Goal: Entertainment & Leisure: Consume media (video, audio)

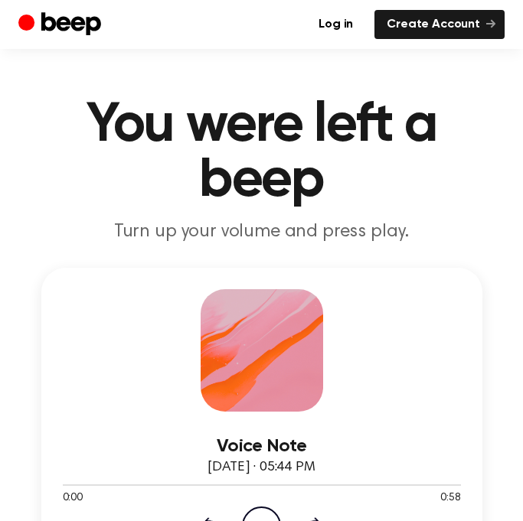
scroll to position [39, 0]
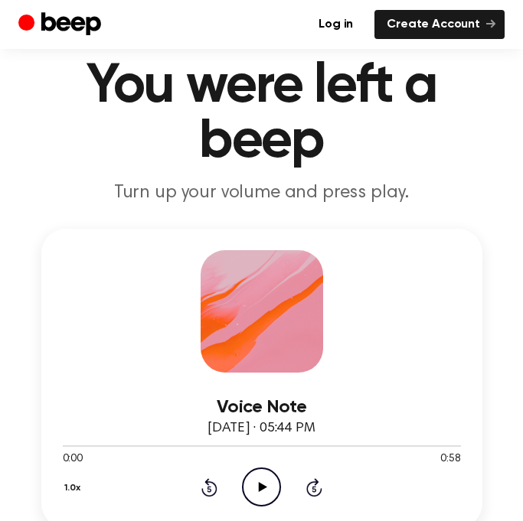
click at [262, 493] on icon "Play Audio" at bounding box center [261, 487] width 39 height 39
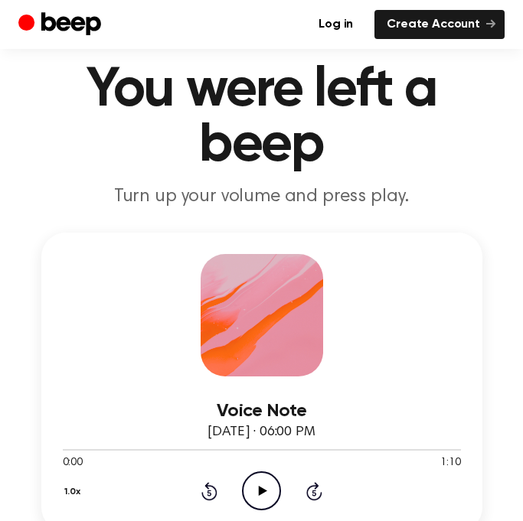
scroll to position [108, 0]
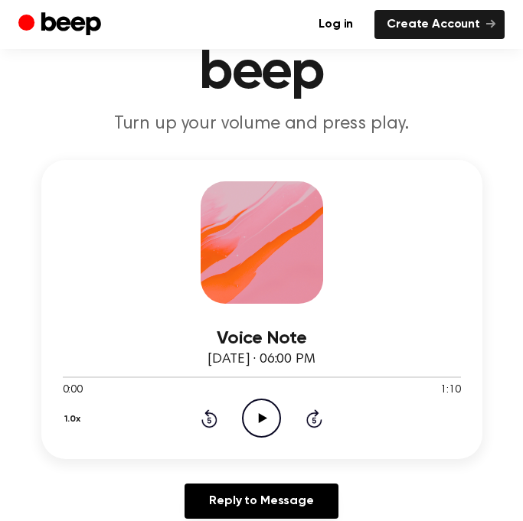
click at [263, 419] on icon at bounding box center [263, 418] width 8 height 10
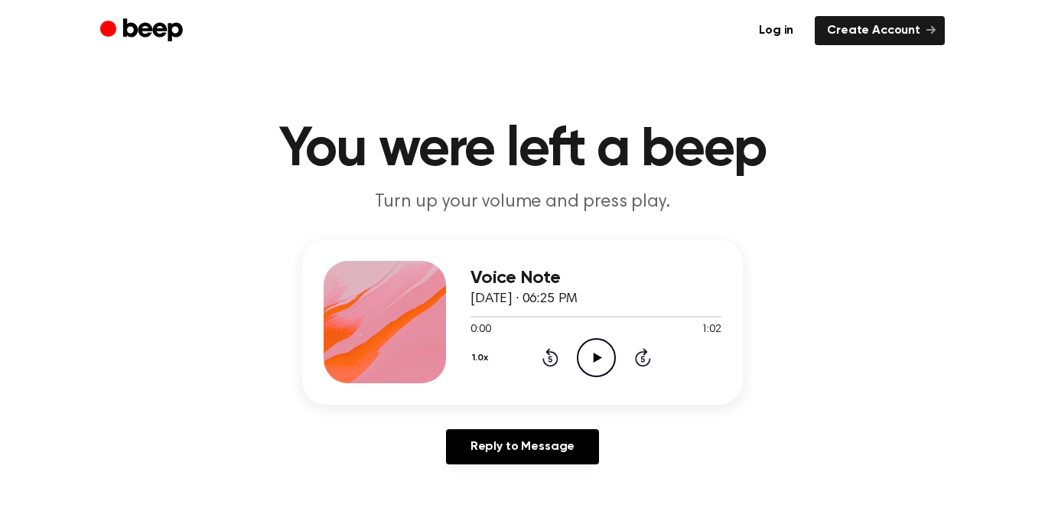
click at [244, 207] on p "Turn up your volume and press play." at bounding box center [523, 202] width 588 height 25
drag, startPoint x: 244, startPoint y: 207, endPoint x: 254, endPoint y: 198, distance: 13.0
click at [254, 198] on p "Turn up your volume and press play." at bounding box center [523, 202] width 588 height 25
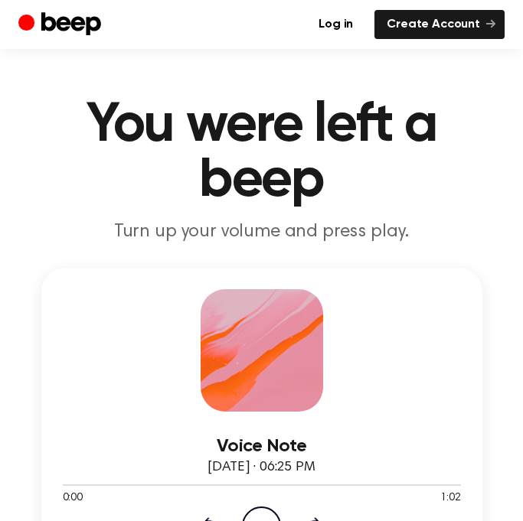
scroll to position [83, 0]
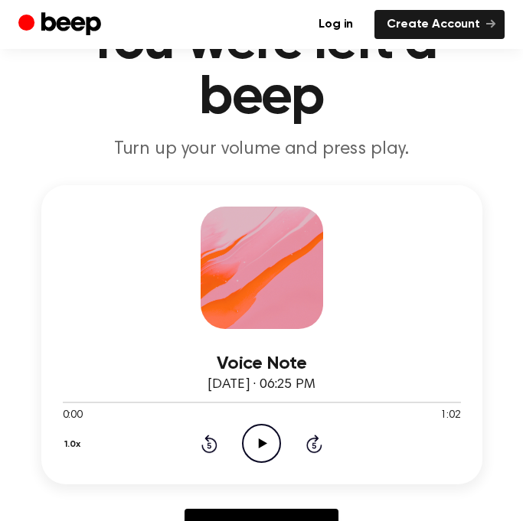
click at [259, 442] on icon at bounding box center [263, 444] width 8 height 10
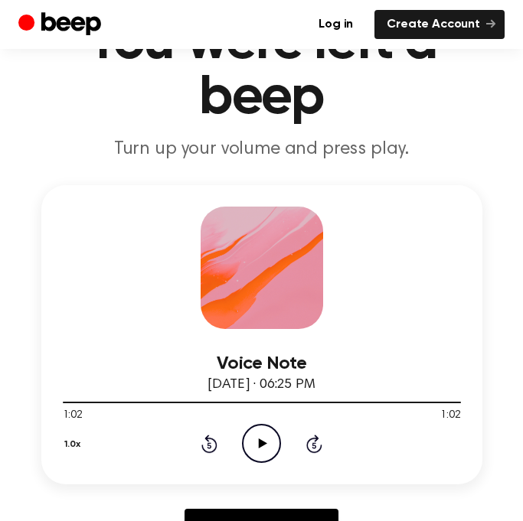
click at [202, 439] on icon "Rewind 5 seconds" at bounding box center [209, 444] width 17 height 20
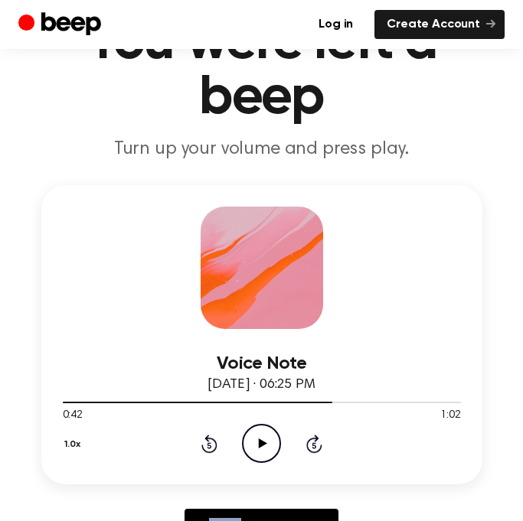
click at [202, 439] on icon "Rewind 5 seconds" at bounding box center [209, 444] width 17 height 20
click at [191, 478] on div "Voice Note August 24, 2025 · 06:25 PM 0:27 1:02 Your browser does not support t…" at bounding box center [261, 334] width 441 height 299
click at [197, 435] on div "1.0x Rewind 5 seconds Play Audio Skip 5 seconds" at bounding box center [262, 443] width 398 height 39
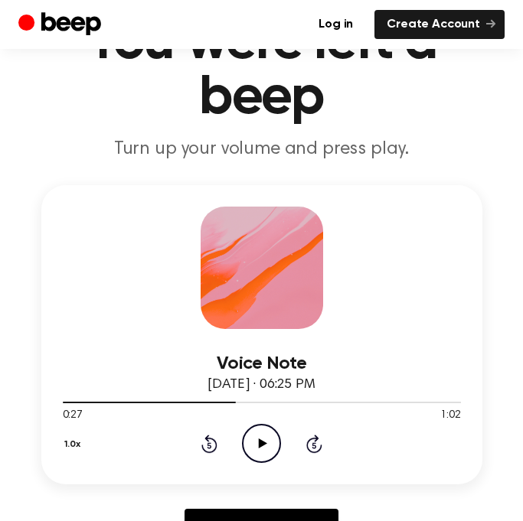
click at [220, 441] on div "1.0x Rewind 5 seconds Play Audio Skip 5 seconds" at bounding box center [262, 443] width 398 height 39
click at [214, 442] on icon "Rewind 5 seconds" at bounding box center [209, 444] width 17 height 20
click at [213, 442] on icon "Rewind 5 seconds" at bounding box center [209, 444] width 17 height 20
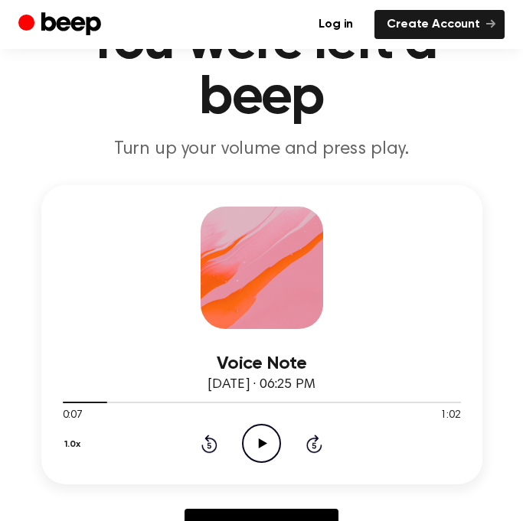
click at [213, 442] on icon "Rewind 5 seconds" at bounding box center [209, 444] width 17 height 20
click at [284, 438] on div "1.0x Rewind 5 seconds Play Audio Skip 5 seconds" at bounding box center [262, 443] width 398 height 39
click at [276, 439] on icon "Play Audio" at bounding box center [261, 443] width 39 height 39
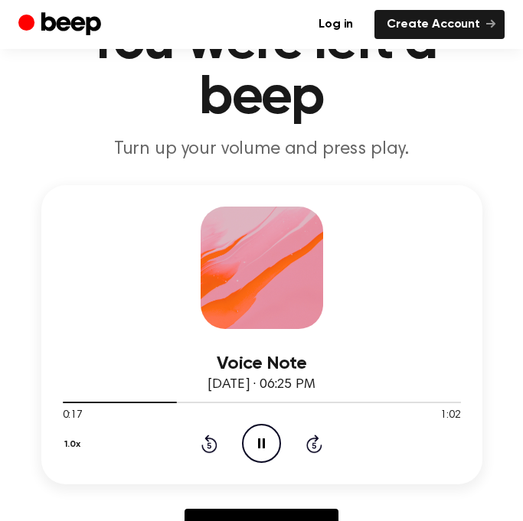
click at [250, 444] on icon "Pause Audio" at bounding box center [261, 443] width 39 height 39
click at [250, 444] on icon "Play Audio" at bounding box center [261, 443] width 39 height 39
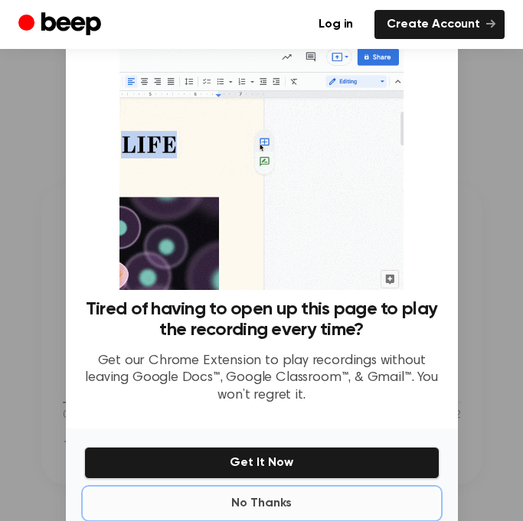
click at [287, 504] on button "No Thanks" at bounding box center [261, 503] width 355 height 31
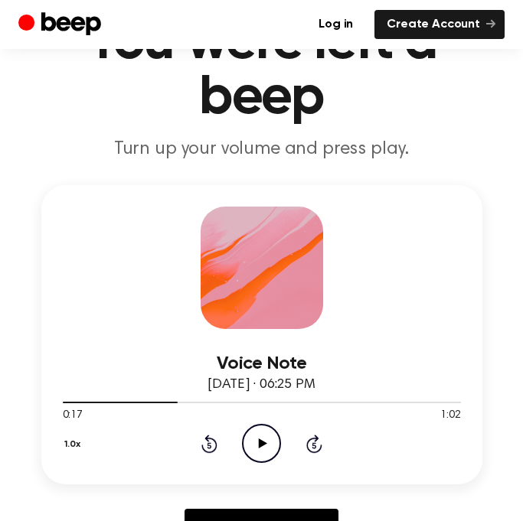
click at [202, 440] on icon "Rewind 5 seconds" at bounding box center [209, 444] width 17 height 20
click at [258, 434] on icon "Play Audio" at bounding box center [261, 443] width 39 height 39
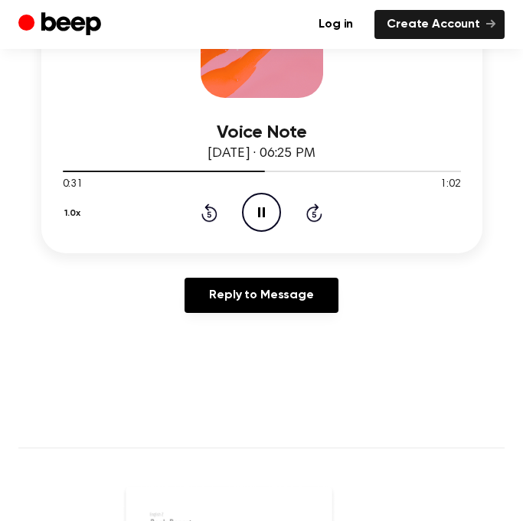
scroll to position [315, 0]
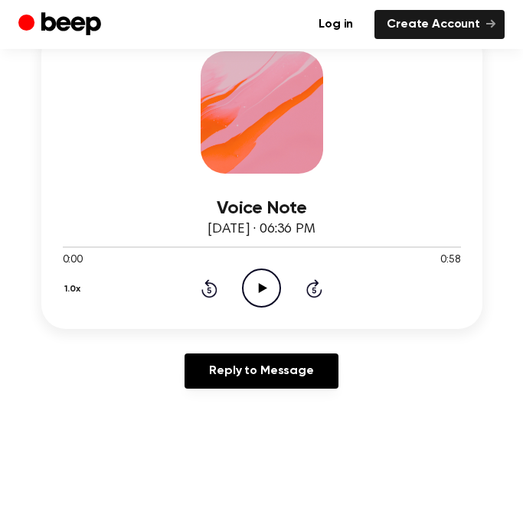
scroll to position [237, 0]
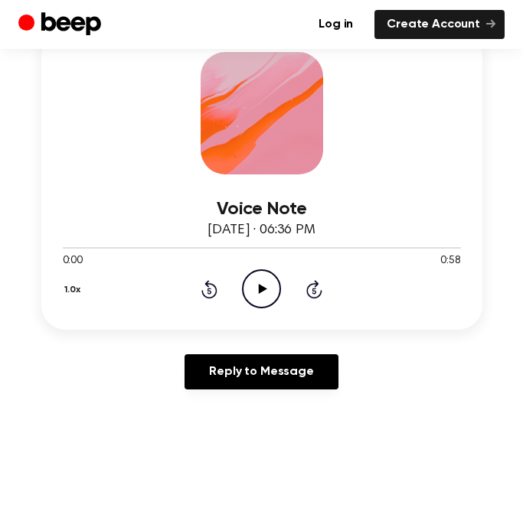
click at [256, 282] on icon "Play Audio" at bounding box center [261, 288] width 39 height 39
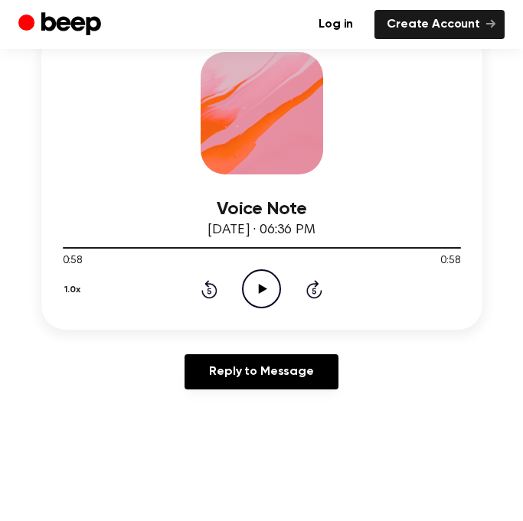
click at [258, 297] on icon "Play Audio" at bounding box center [261, 288] width 39 height 39
click at [262, 298] on icon "Pause Audio" at bounding box center [261, 288] width 39 height 39
click at [262, 298] on icon "Play Audio" at bounding box center [261, 288] width 39 height 39
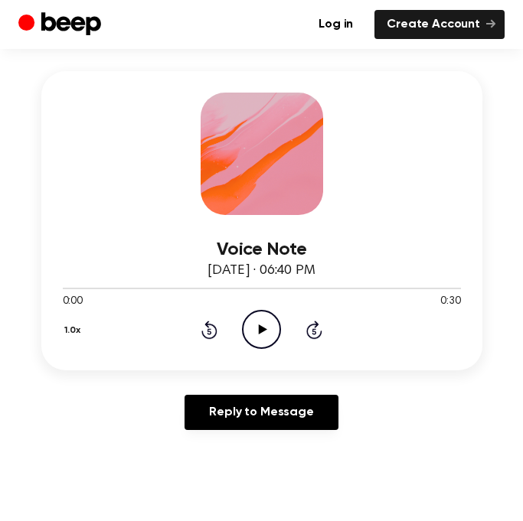
scroll to position [205, 0]
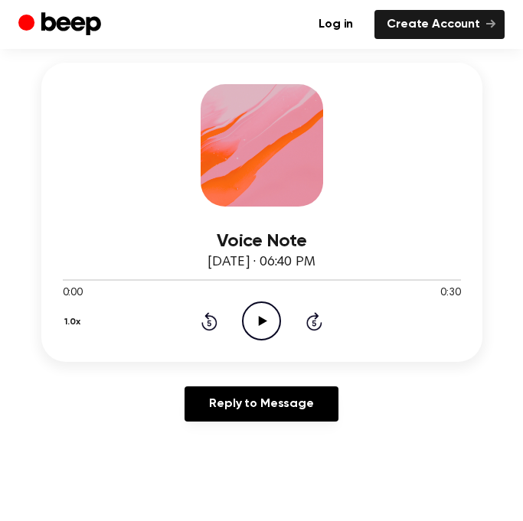
click at [263, 313] on icon "Play Audio" at bounding box center [261, 321] width 39 height 39
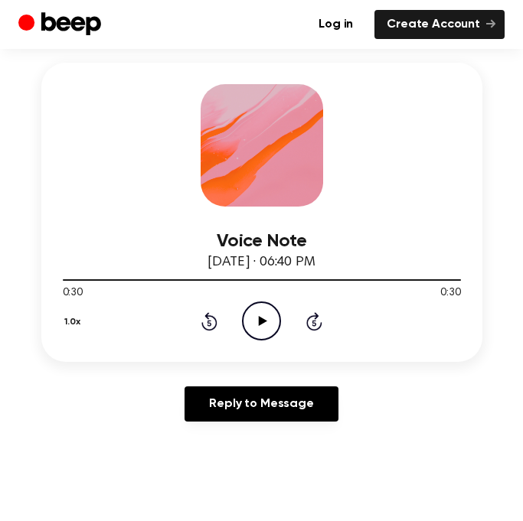
click at [243, 321] on circle at bounding box center [262, 321] width 38 height 38
click at [276, 310] on circle at bounding box center [262, 321] width 38 height 38
click at [278, 302] on icon "Pause Audio" at bounding box center [261, 321] width 39 height 39
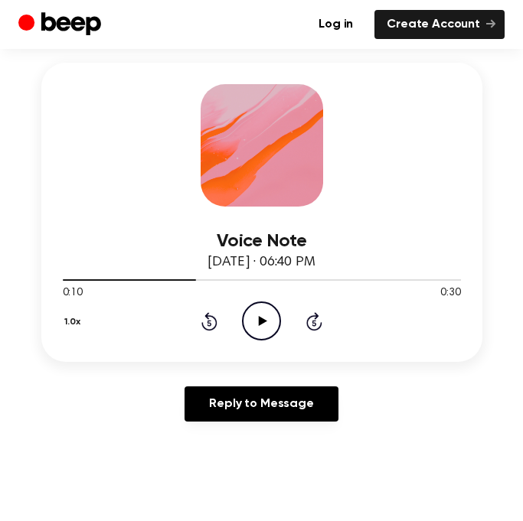
click at [251, 328] on icon "Play Audio" at bounding box center [261, 321] width 39 height 39
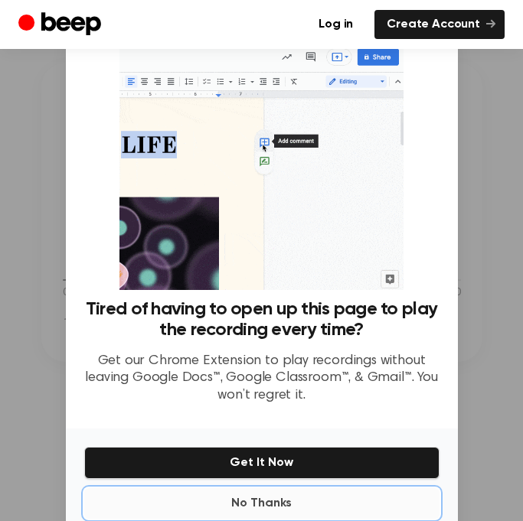
click at [266, 500] on button "No Thanks" at bounding box center [261, 503] width 355 height 31
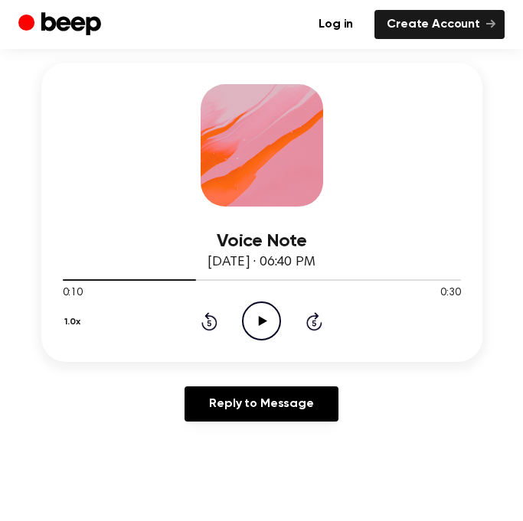
click at [270, 325] on icon "Play Audio" at bounding box center [261, 321] width 39 height 39
click at [207, 324] on icon "Rewind 5 seconds" at bounding box center [209, 321] width 17 height 20
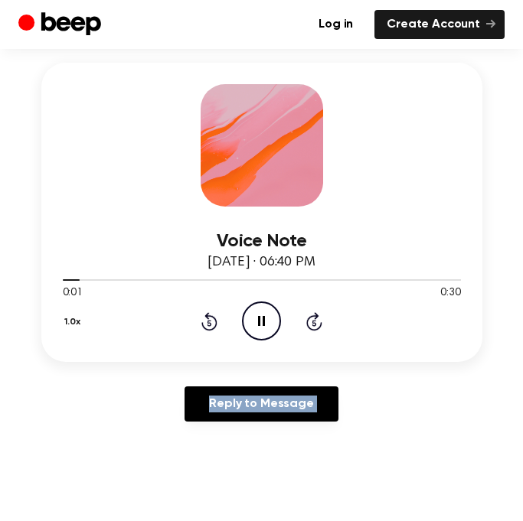
click at [207, 324] on icon "Rewind 5 seconds" at bounding box center [209, 321] width 17 height 20
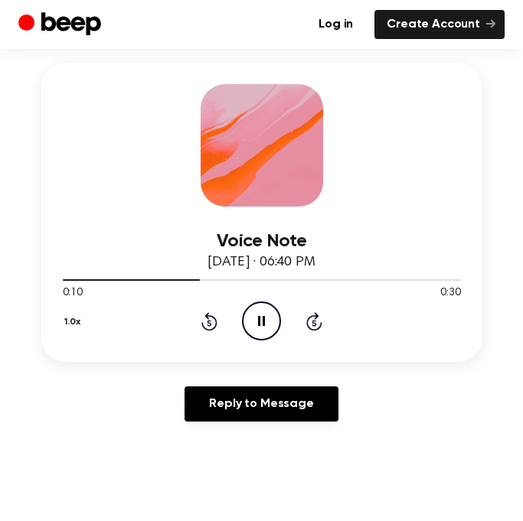
click at [269, 327] on icon "Pause Audio" at bounding box center [261, 321] width 39 height 39
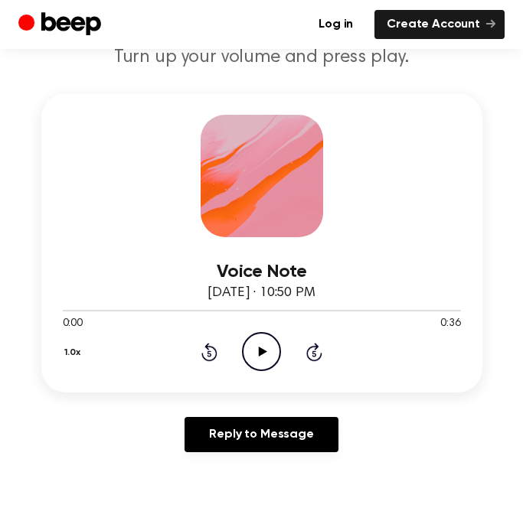
scroll to position [206, 0]
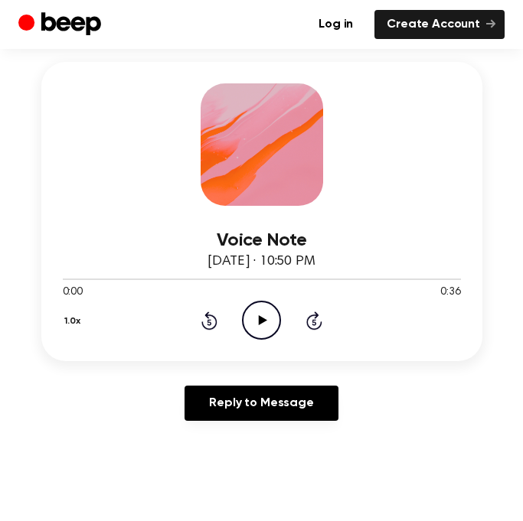
click at [269, 305] on icon "Play Audio" at bounding box center [261, 320] width 39 height 39
click at [259, 323] on icon at bounding box center [263, 320] width 8 height 10
click at [248, 328] on icon "Play Audio" at bounding box center [261, 320] width 39 height 39
click at [269, 323] on icon "Play Audio" at bounding box center [261, 320] width 39 height 39
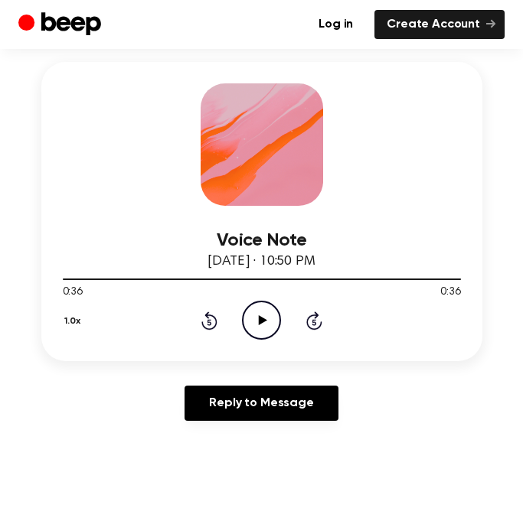
click at [260, 321] on icon at bounding box center [263, 320] width 8 height 10
click at [271, 332] on icon "Play Audio" at bounding box center [261, 320] width 39 height 39
click at [259, 306] on icon "Play Audio" at bounding box center [261, 320] width 39 height 39
click at [252, 331] on icon "Play Audio" at bounding box center [261, 320] width 39 height 39
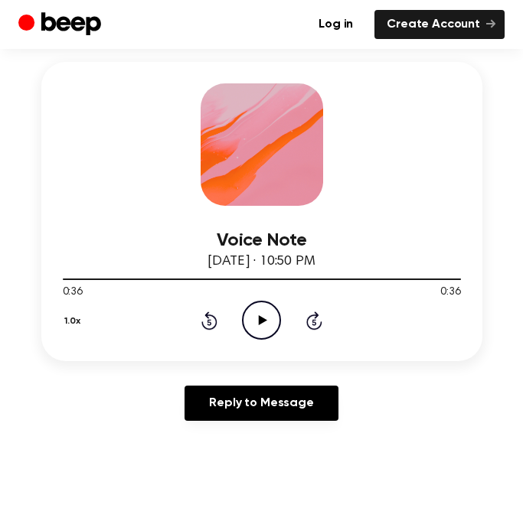
click at [259, 325] on icon at bounding box center [263, 320] width 8 height 10
click at [247, 328] on icon "Play Audio" at bounding box center [261, 320] width 39 height 39
click at [263, 314] on icon "Play Audio" at bounding box center [261, 320] width 39 height 39
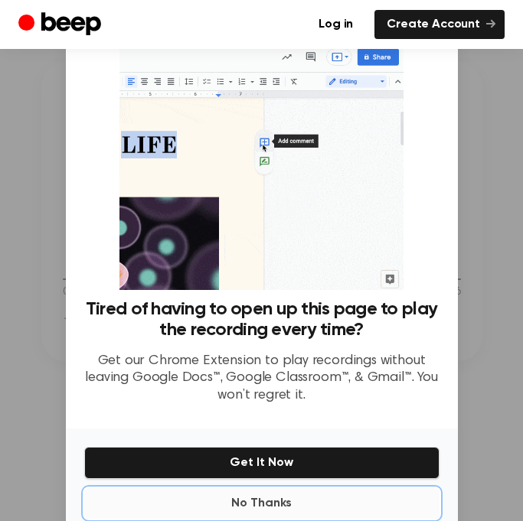
click at [230, 494] on button "No Thanks" at bounding box center [261, 503] width 355 height 31
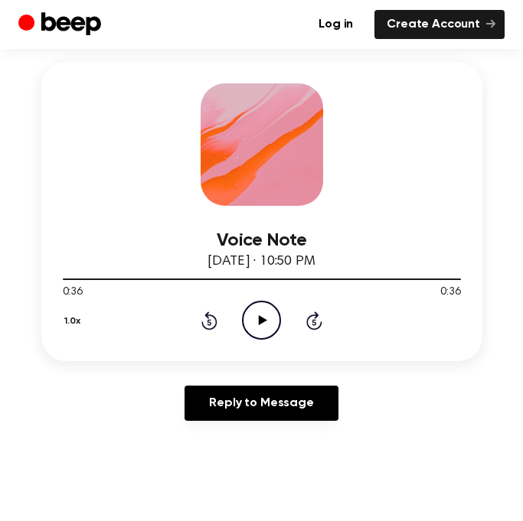
click at [254, 328] on icon "Play Audio" at bounding box center [261, 320] width 39 height 39
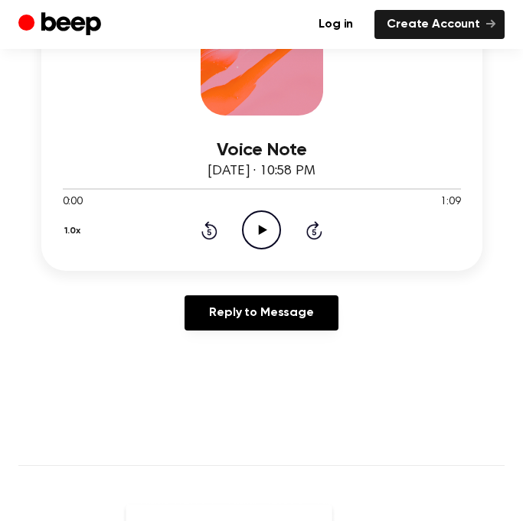
scroll to position [306, 0]
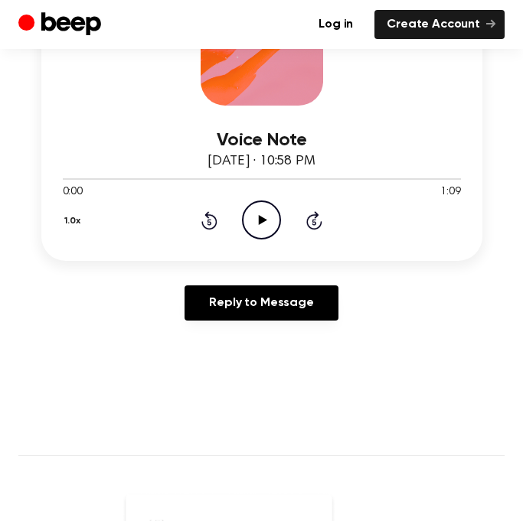
click at [263, 229] on icon "Play Audio" at bounding box center [261, 220] width 39 height 39
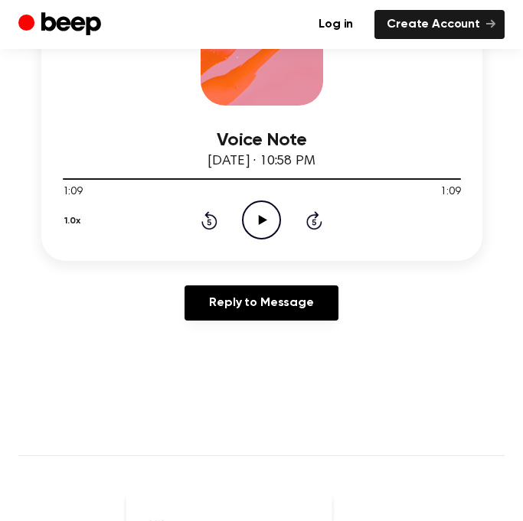
click at [244, 228] on circle at bounding box center [262, 220] width 38 height 38
click at [272, 233] on icon "Pause Audio" at bounding box center [261, 220] width 39 height 39
click at [272, 219] on icon "Play Audio" at bounding box center [261, 220] width 39 height 39
click at [205, 229] on icon "Rewind 5 seconds" at bounding box center [209, 220] width 17 height 20
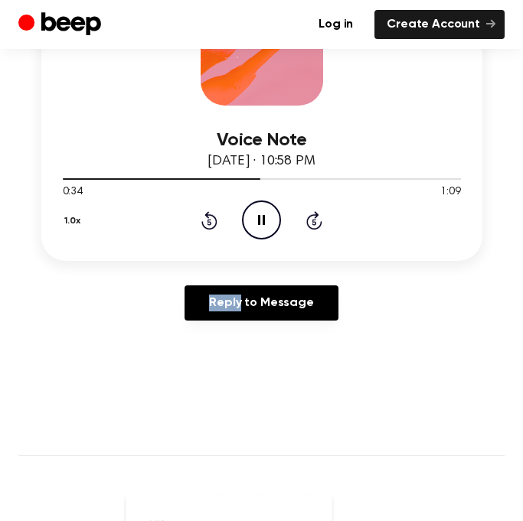
click at [205, 229] on icon "Rewind 5 seconds" at bounding box center [209, 220] width 17 height 20
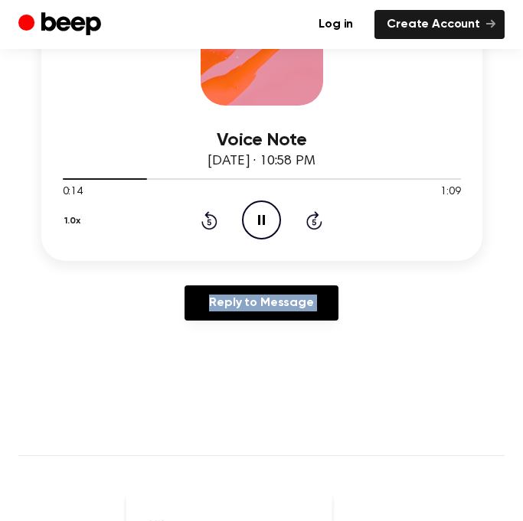
click at [205, 229] on icon "Rewind 5 seconds" at bounding box center [209, 220] width 17 height 20
click at [265, 227] on icon "Pause Audio" at bounding box center [261, 220] width 39 height 39
